Goal: Information Seeking & Learning: Find specific page/section

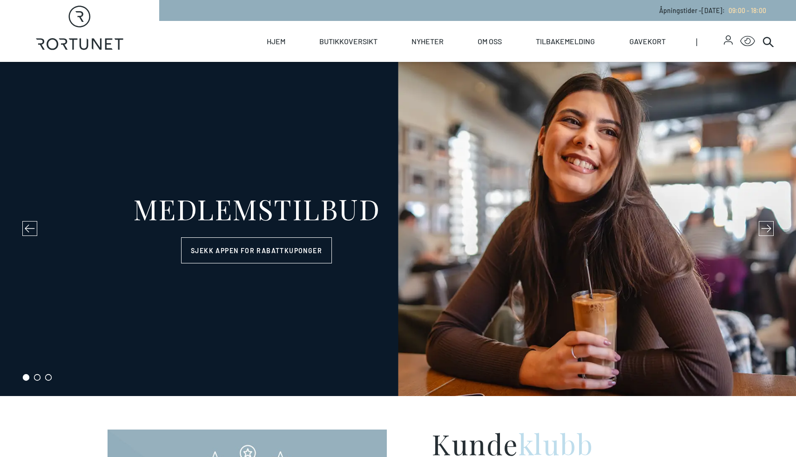
select select "NO"
click at [83, 31] on icon "Rortunet" at bounding box center [80, 28] width 88 height 45
select select "NO"
click at [772, 43] on icon at bounding box center [768, 41] width 11 height 11
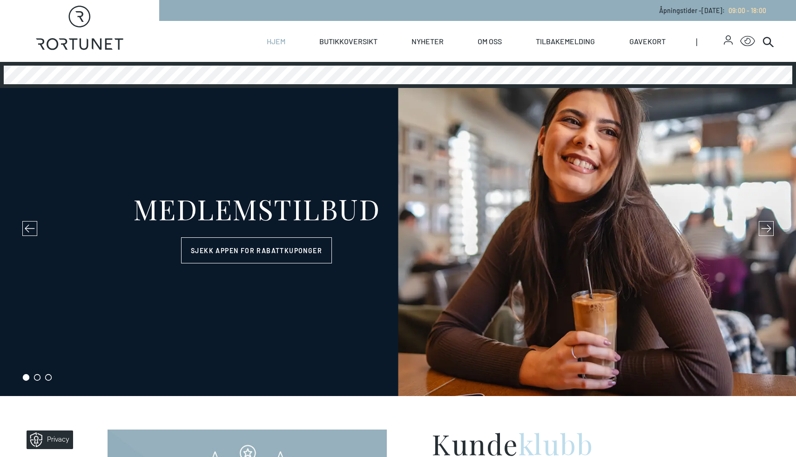
click at [275, 43] on link "Hjem" at bounding box center [276, 41] width 19 height 41
select select "NO"
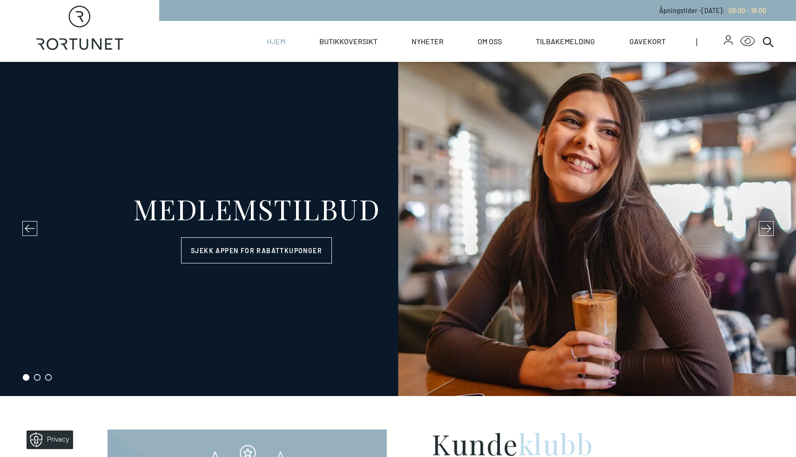
click at [275, 43] on link "Hjem" at bounding box center [276, 41] width 19 height 41
select select "NO"
click at [275, 43] on link "Hjem" at bounding box center [276, 41] width 19 height 41
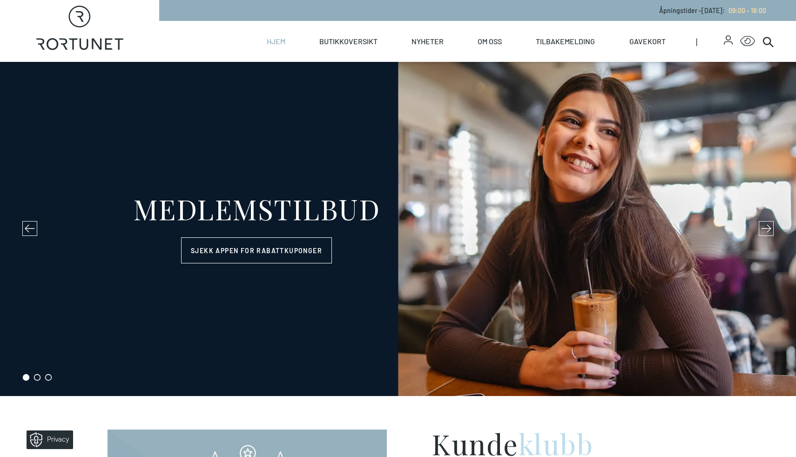
select select "NO"
click at [275, 43] on link "Hjem" at bounding box center [276, 41] width 19 height 41
select select "NO"
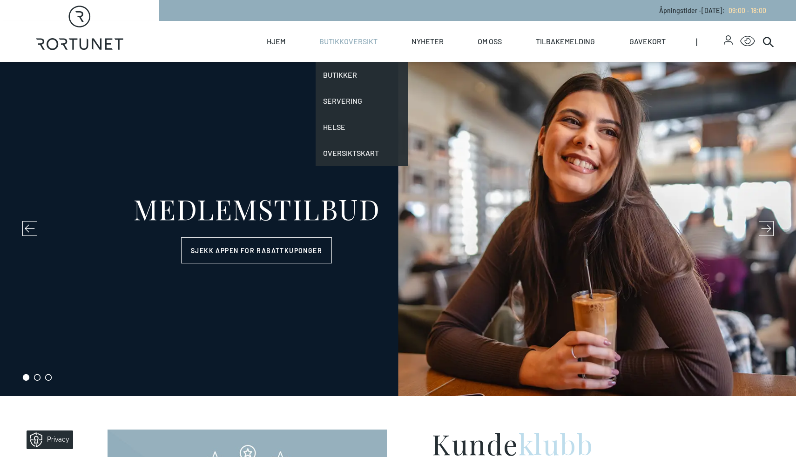
click at [322, 43] on link "Butikkoversikt" at bounding box center [348, 41] width 58 height 41
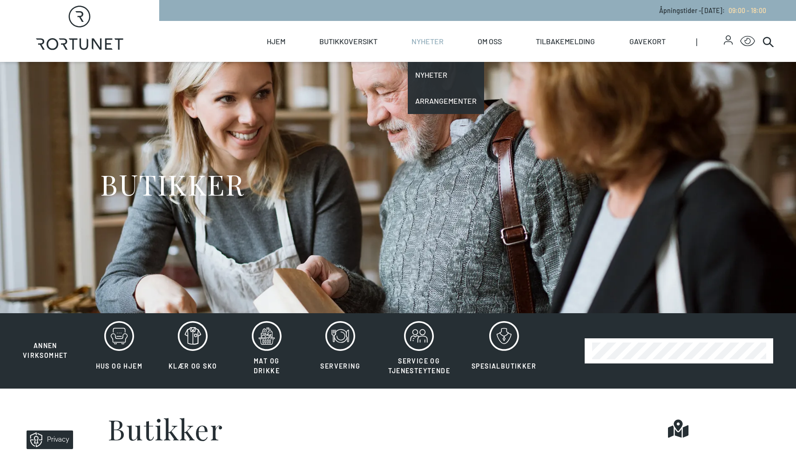
click at [473, 40] on li "Nyheter Nyheter Arrangementer" at bounding box center [441, 41] width 66 height 41
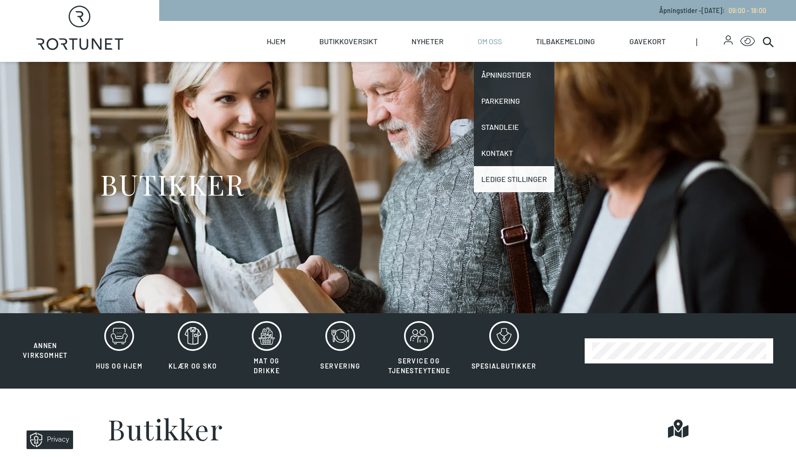
click at [500, 186] on link "Ledige stillinger" at bounding box center [514, 179] width 81 height 26
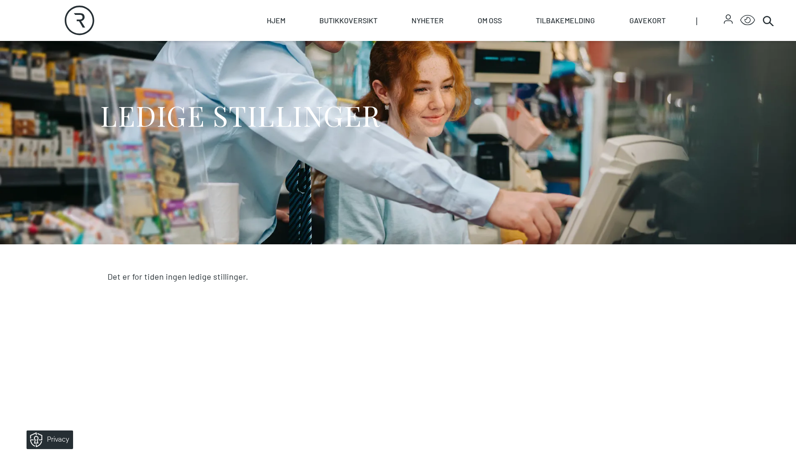
scroll to position [123, 0]
